Goal: Go to known website: Access a specific website the user already knows

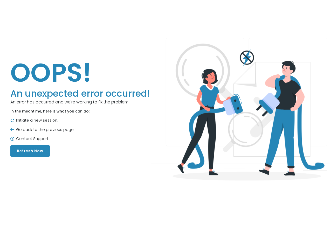
click at [41, 151] on button "Refresh Now" at bounding box center [29, 151] width 39 height 12
